Goal: Transaction & Acquisition: Download file/media

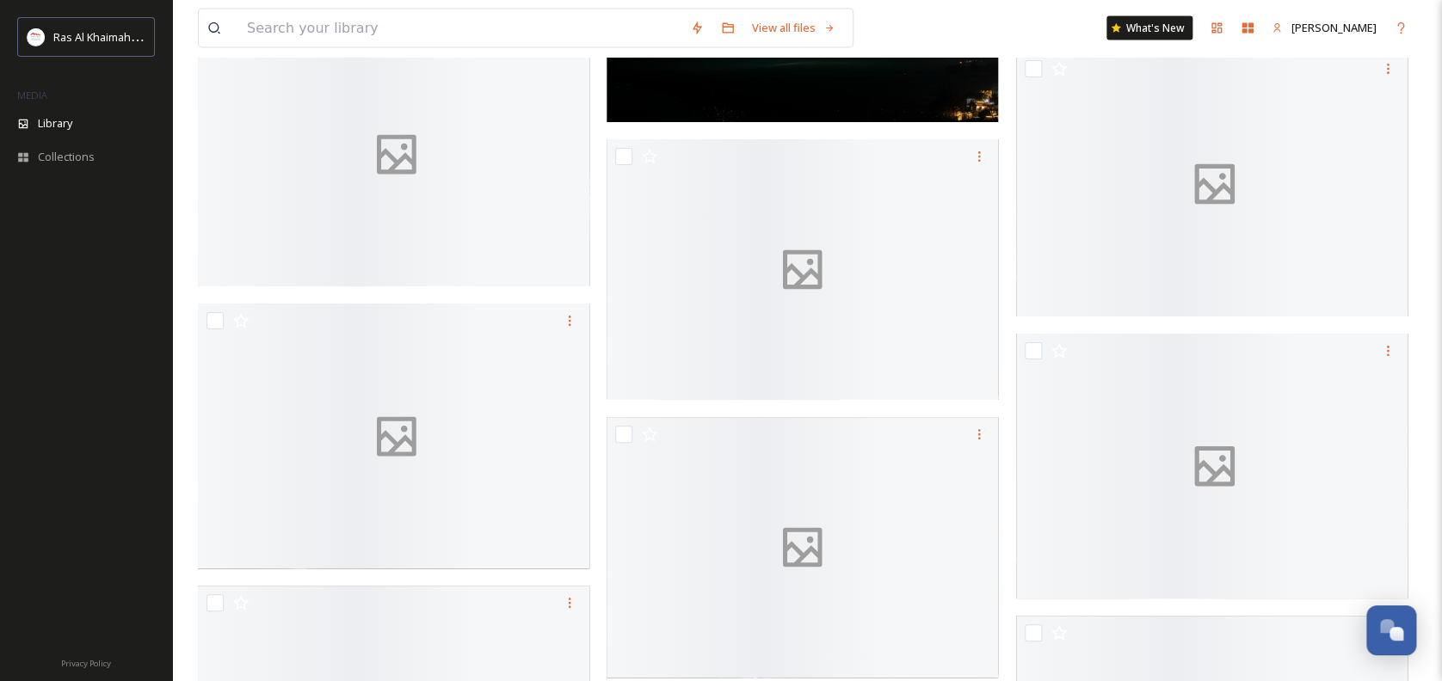
scroll to position [5277, 0]
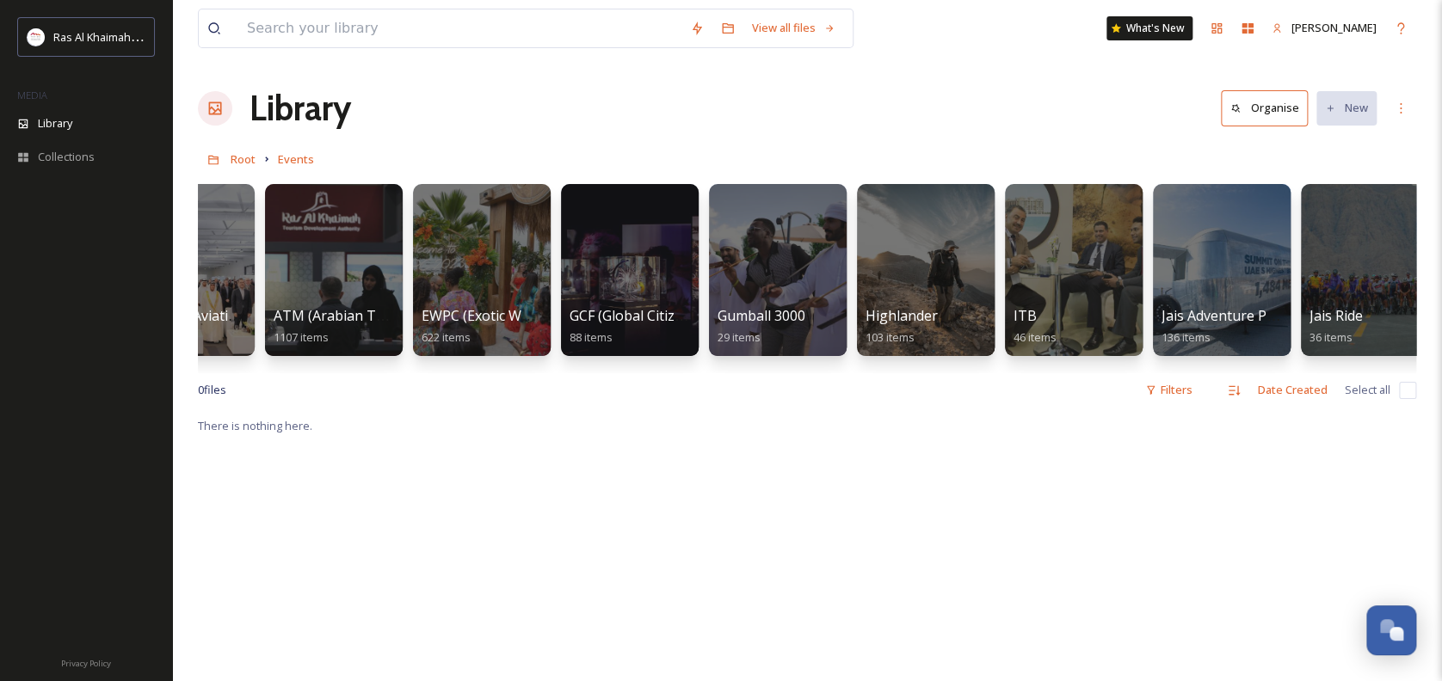
scroll to position [0, 480]
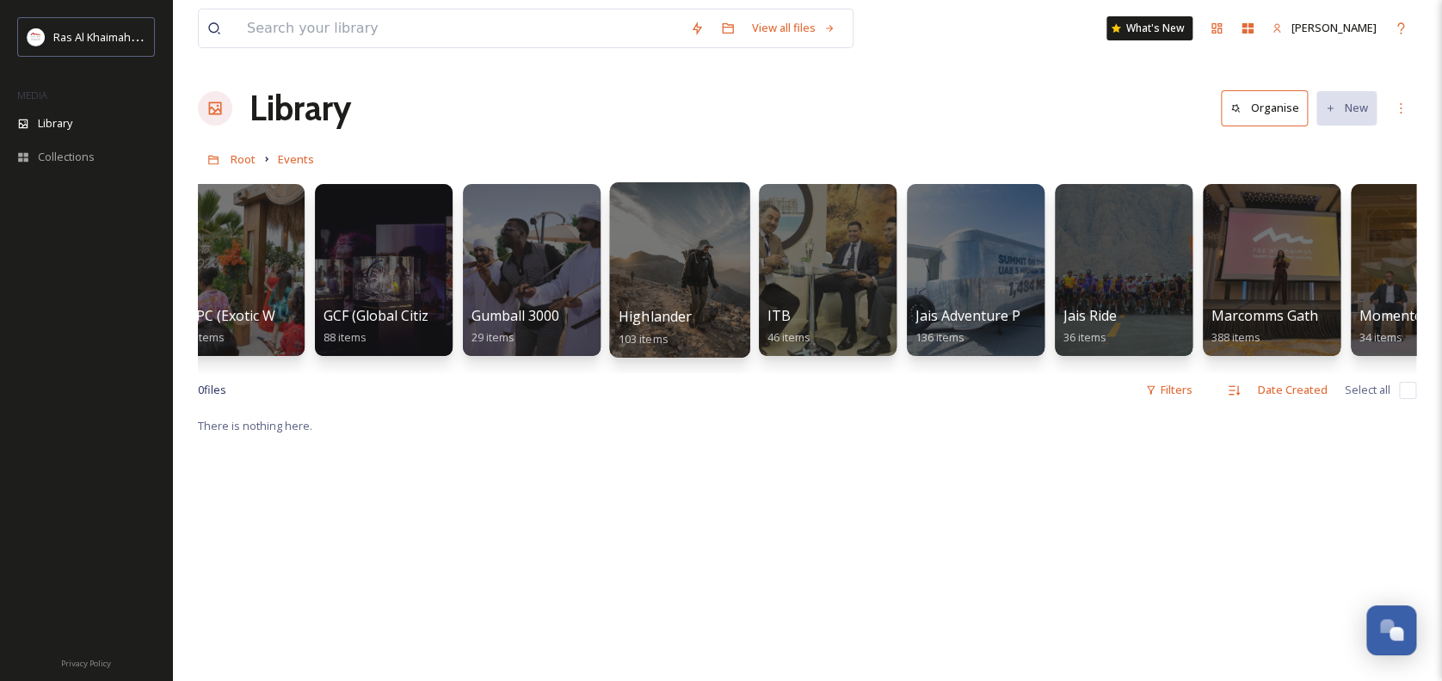
click at [641, 263] on div at bounding box center [679, 270] width 140 height 176
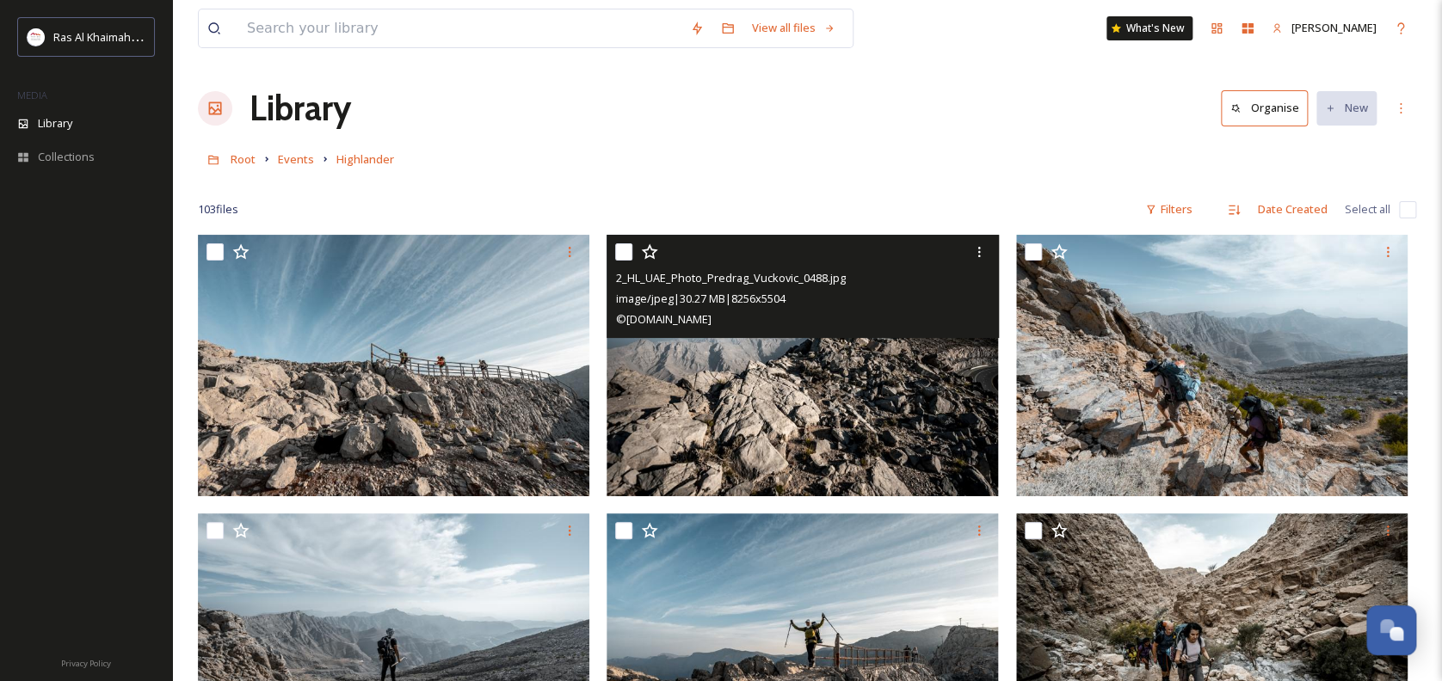
scroll to position [114, 0]
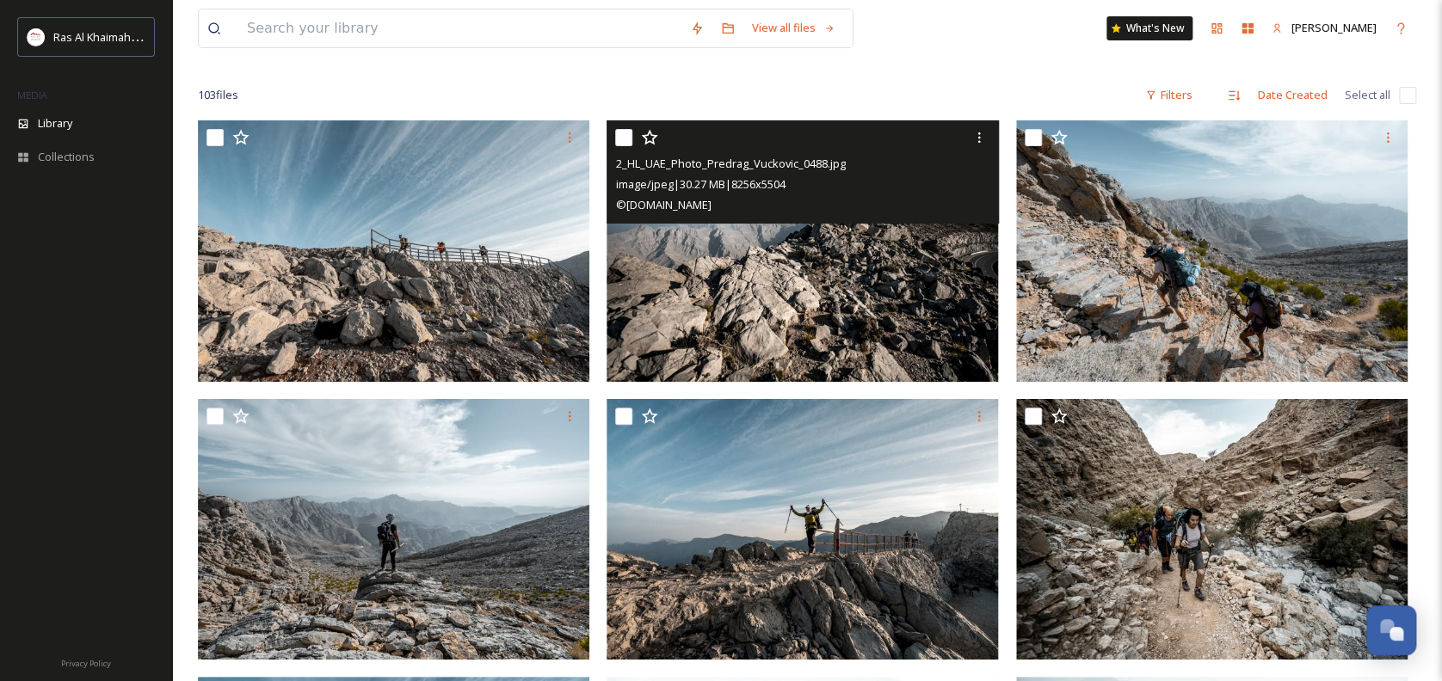
click at [818, 266] on img at bounding box center [802, 251] width 391 height 262
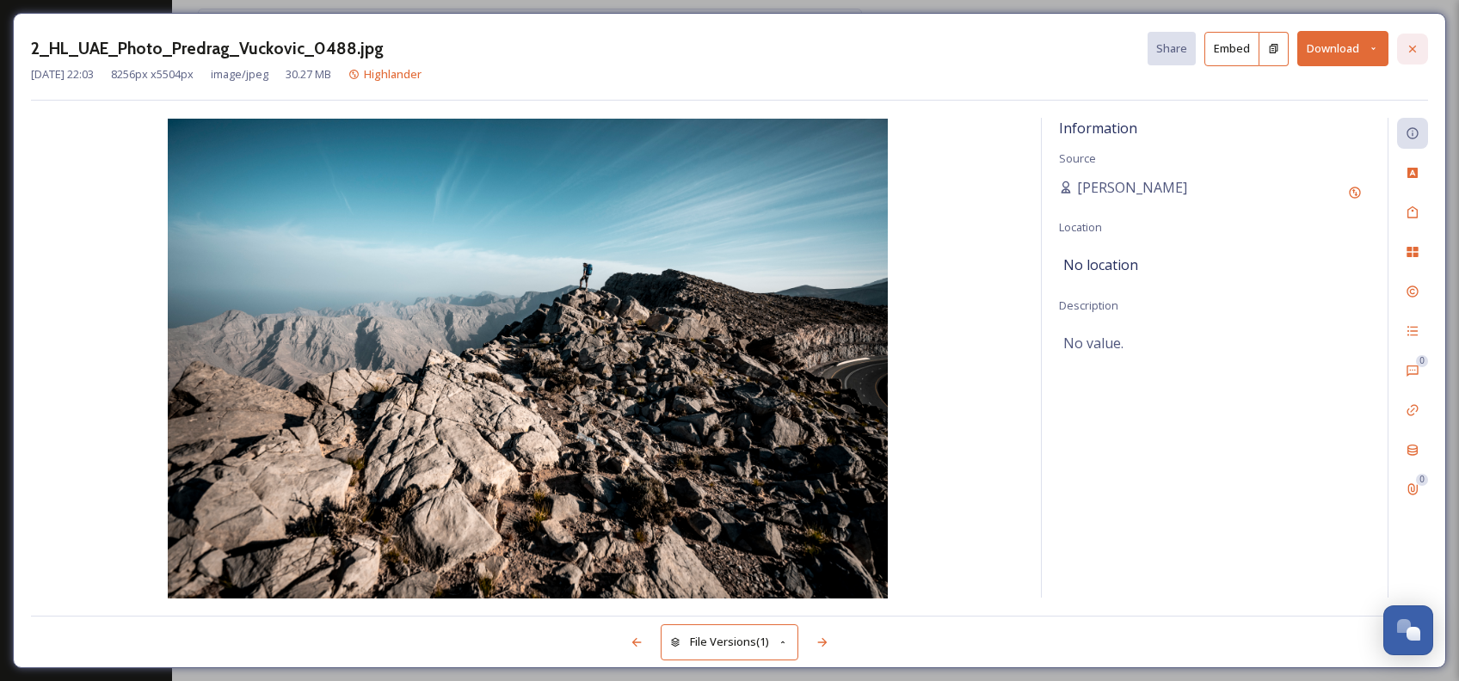
click at [1417, 37] on div at bounding box center [1412, 49] width 31 height 31
